Goal: Task Accomplishment & Management: Manage account settings

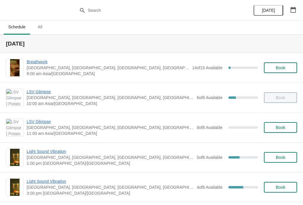
scroll to position [3, 0]
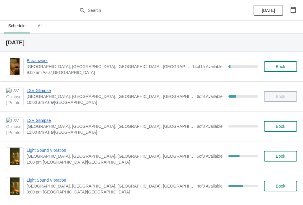
click at [36, 119] on span "LSV Glimpse" at bounding box center [110, 121] width 167 height 6
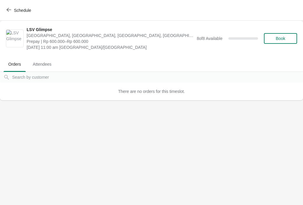
click at [10, 11] on icon "button" at bounding box center [9, 9] width 5 height 5
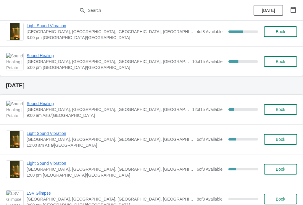
scroll to position [157, 0]
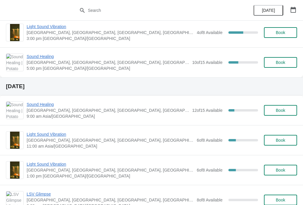
click at [33, 136] on span "Light Sound Vibration" at bounding box center [110, 134] width 167 height 6
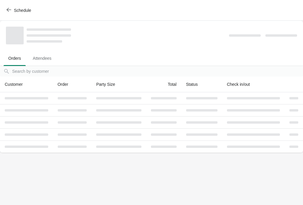
scroll to position [0, 0]
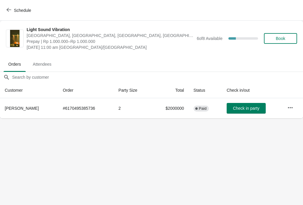
click at [293, 108] on icon "button" at bounding box center [291, 108] width 6 height 6
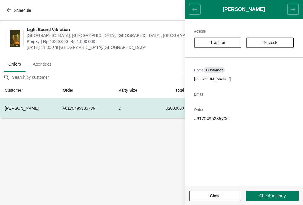
click at [272, 43] on span "Restock" at bounding box center [270, 42] width 15 height 5
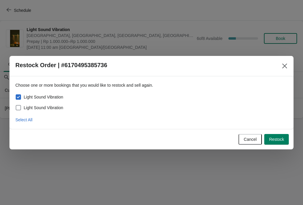
click at [35, 107] on span "Light Sound Vibration" at bounding box center [44, 108] width 40 height 6
click at [16, 105] on input "Light Sound Vibration" at bounding box center [16, 105] width 0 height 0
checkbox input "true"
click at [277, 140] on span "Restock" at bounding box center [276, 139] width 15 height 5
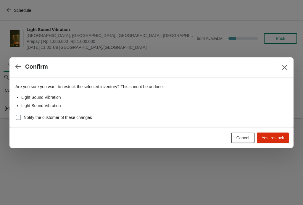
click at [65, 113] on label "Notify the customer of these changes" at bounding box center [53, 117] width 77 height 8
click at [16, 115] on input "Notify the customer of these changes" at bounding box center [16, 115] width 0 height 0
checkbox input "true"
click at [275, 140] on span "Yes, restock" at bounding box center [273, 138] width 23 height 5
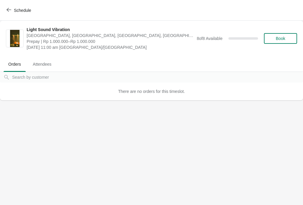
click at [7, 13] on span "button" at bounding box center [9, 10] width 5 height 6
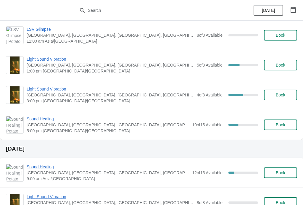
scroll to position [94, 0]
click at [44, 119] on span "Sound Healing" at bounding box center [108, 119] width 163 height 6
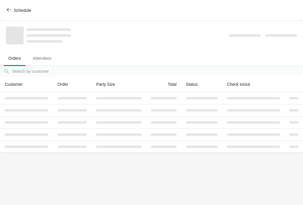
scroll to position [0, 0]
